Goal: Complete application form

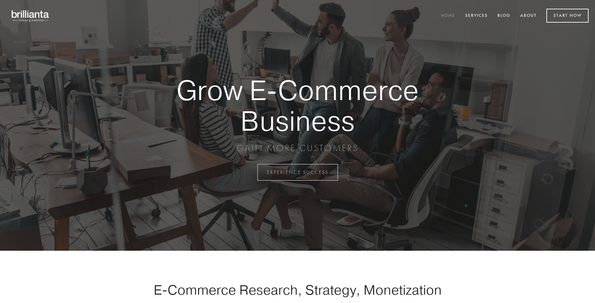
scroll to position [1689, 0]
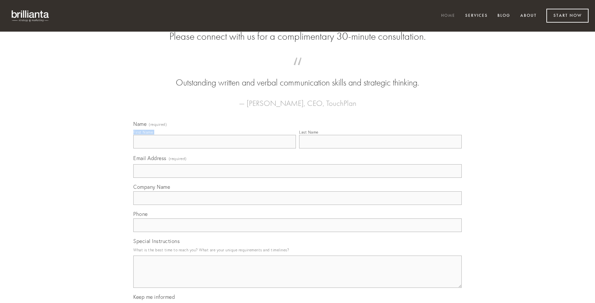
type input "[PERSON_NAME]"
click at [381, 148] on input "Last Name" at bounding box center [380, 142] width 163 height 14
type input "[PERSON_NAME]"
click at [298, 178] on input "Email Address (required)" at bounding box center [297, 171] width 329 height 14
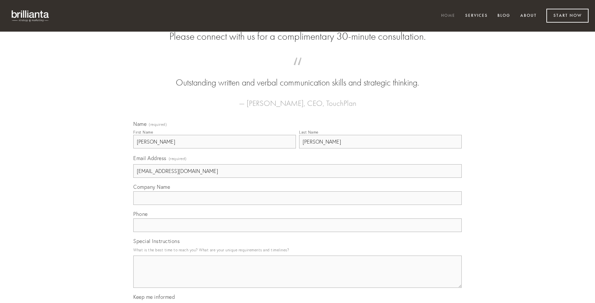
type input "[EMAIL_ADDRESS][DOMAIN_NAME]"
click at [298, 205] on input "Company Name" at bounding box center [297, 198] width 329 height 14
type input "tolero"
click at [298, 232] on input "text" at bounding box center [297, 225] width 329 height 14
click at [298, 277] on textarea "Special Instructions" at bounding box center [297, 271] width 329 height 32
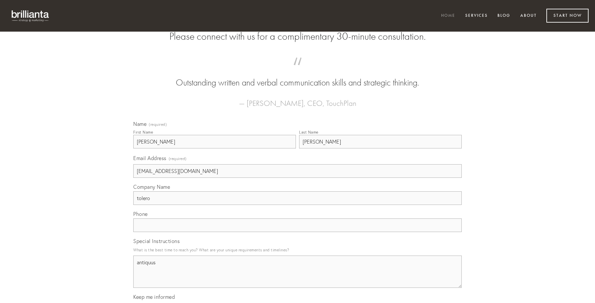
type textarea "antiquus"
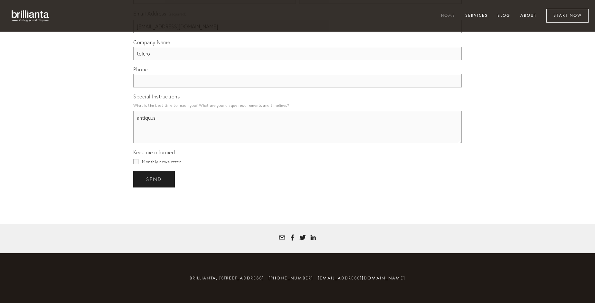
click at [155, 179] on span "send" at bounding box center [154, 179] width 16 height 6
